Goal: Transaction & Acquisition: Purchase product/service

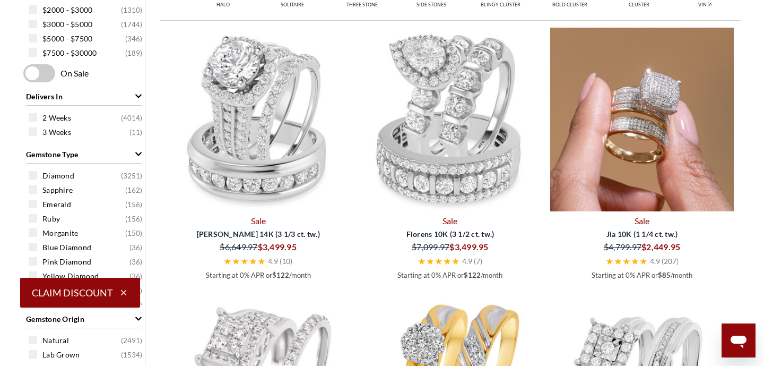
click at [633, 127] on img at bounding box center [642, 120] width 184 height 184
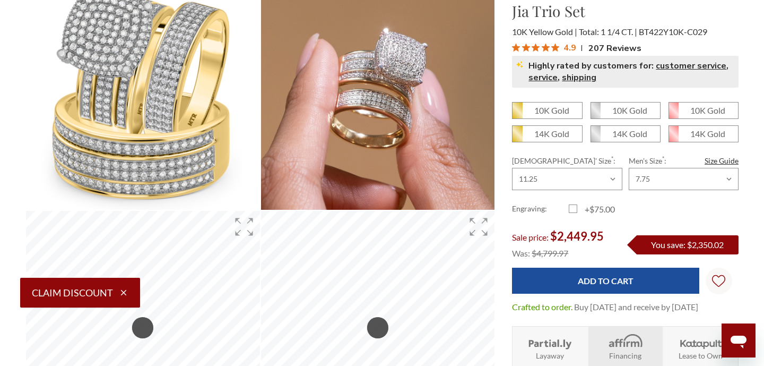
scroll to position [139, 0]
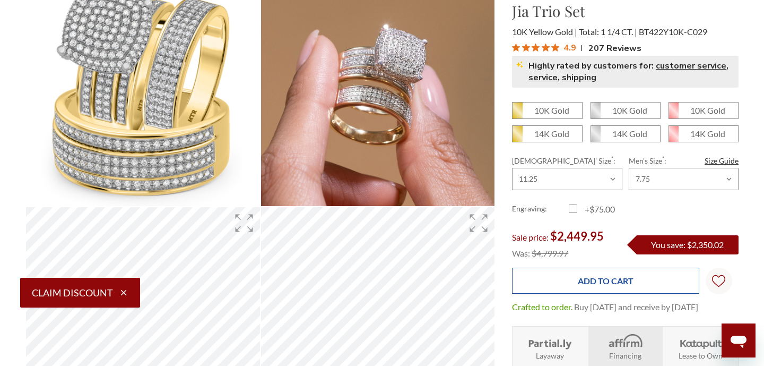
click at [532, 273] on input "Add to Cart" at bounding box center [605, 280] width 187 height 26
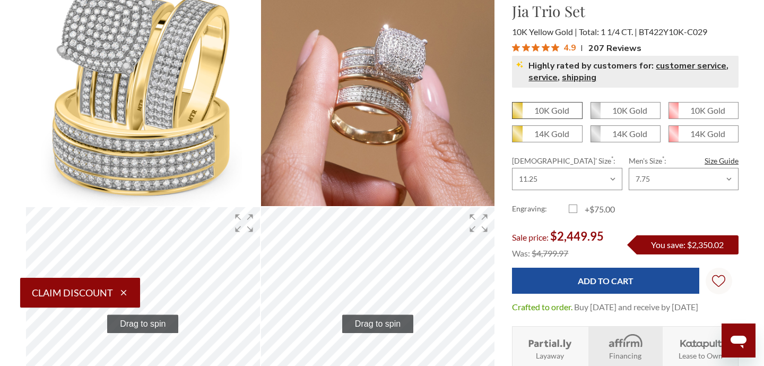
click at [542, 109] on em "10K Gold" at bounding box center [551, 110] width 35 height 10
click at [517, 114] on input "10K Gold" at bounding box center [516, 114] width 1 height 1
radio input "true"
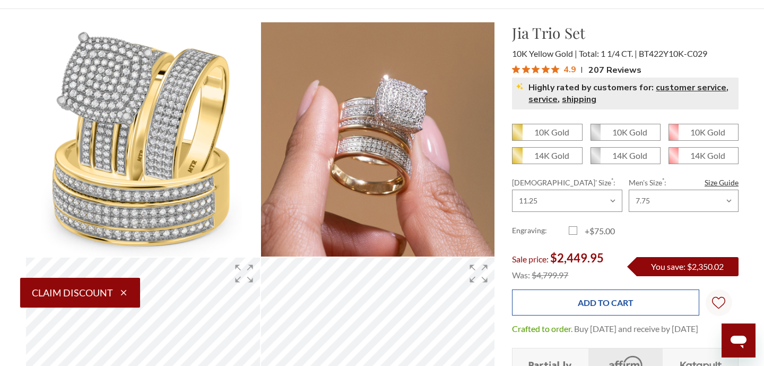
click at [538, 298] on input "Add to Cart" at bounding box center [605, 302] width 187 height 26
